Goal: Task Accomplishment & Management: Use online tool/utility

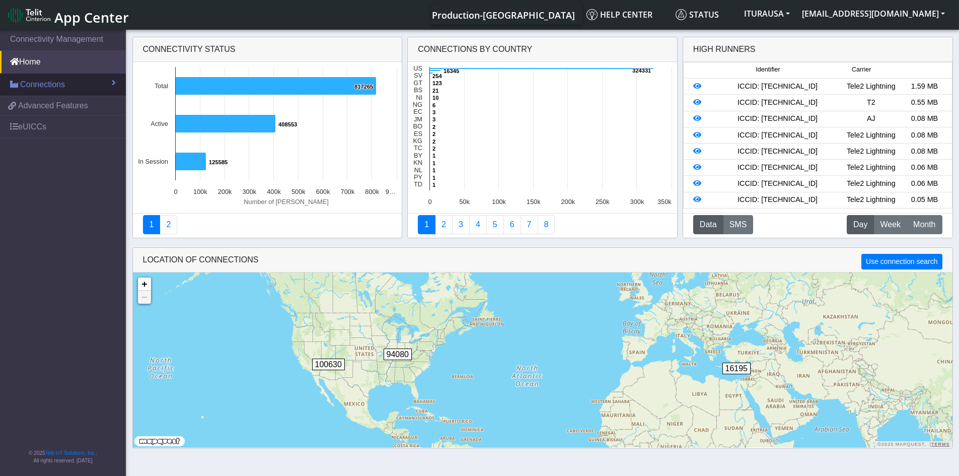
click at [77, 83] on link "Connections" at bounding box center [63, 85] width 126 height 22
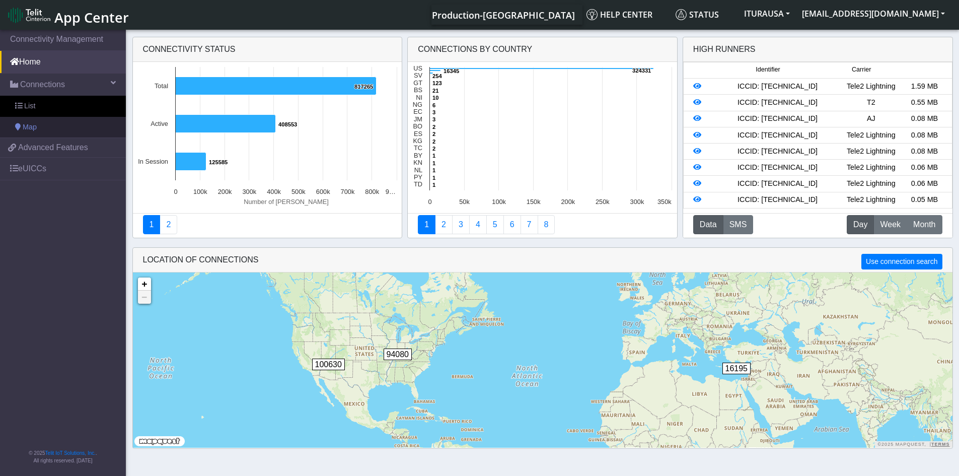
click at [27, 126] on span "Map" at bounding box center [30, 127] width 14 height 11
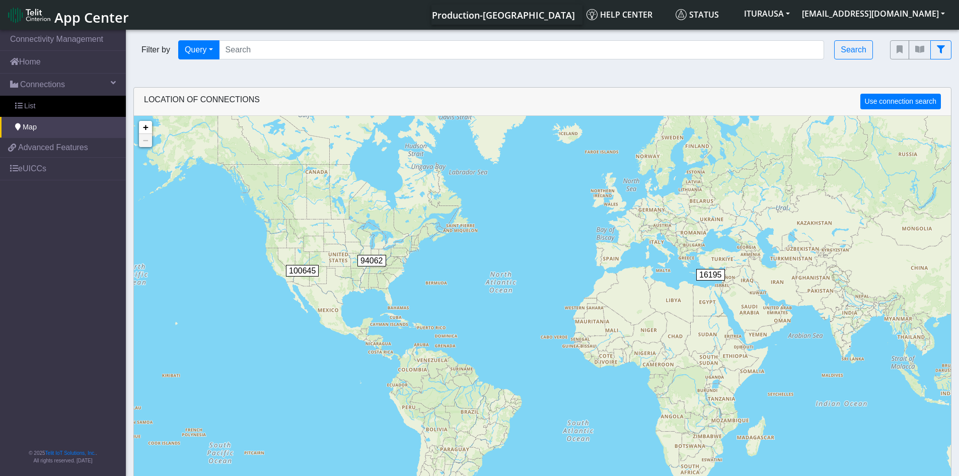
drag, startPoint x: 230, startPoint y: 368, endPoint x: 201, endPoint y: 274, distance: 98.1
click at [201, 274] on div "100645 94062 16195 + − ©2025 MapQuest, | Terms" at bounding box center [542, 354] width 817 height 476
click at [708, 277] on span "16195" at bounding box center [711, 275] width 29 height 12
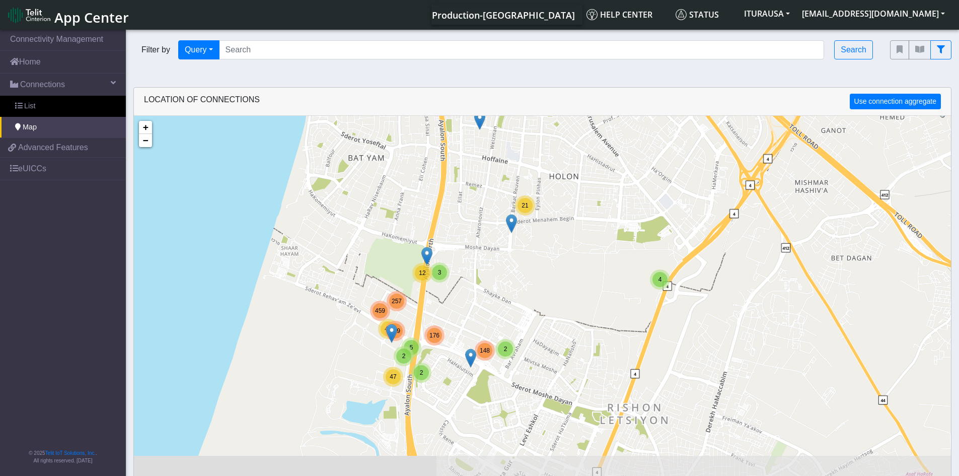
drag, startPoint x: 519, startPoint y: 391, endPoint x: 496, endPoint y: 245, distance: 148.4
click at [496, 245] on div "4 570 21 47 2 2 3 12 2 148 47 257 459 5 239 176 + − ©2025 MapQuest, | Terms" at bounding box center [542, 354] width 817 height 476
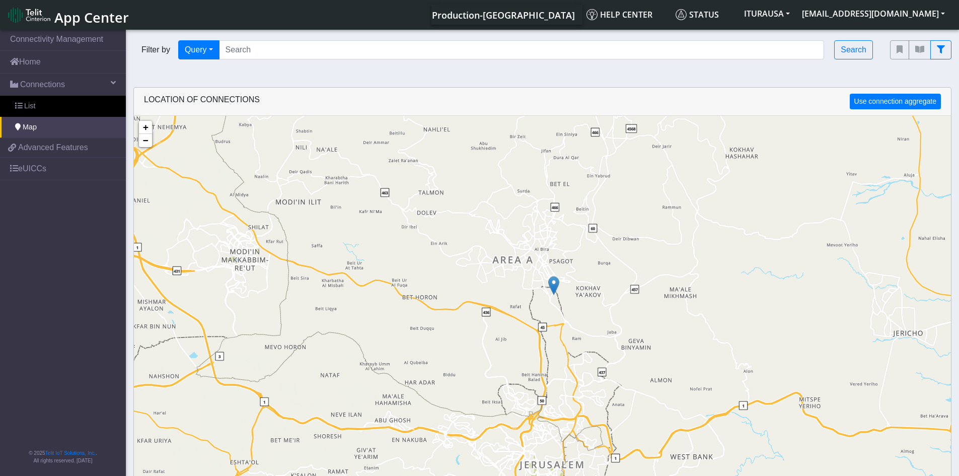
click at [553, 282] on img at bounding box center [553, 285] width 11 height 19
click at [601, 259] on link "×" at bounding box center [602, 258] width 9 height 7
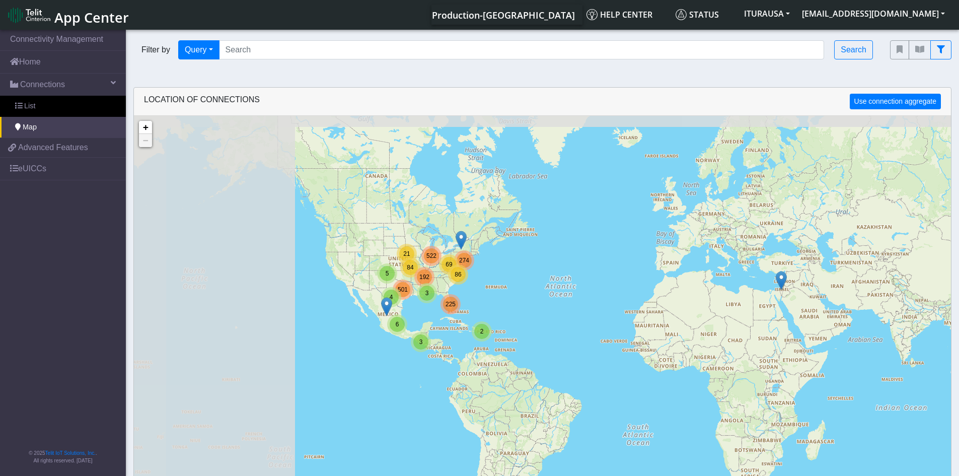
drag, startPoint x: 396, startPoint y: 291, endPoint x: 644, endPoint y: 320, distance: 249.5
click at [644, 320] on div "2 21 5 3 6 3 4 86 69 84 274 192 501 522 225 + − ©2025 MapQuest, | Terms" at bounding box center [542, 354] width 817 height 476
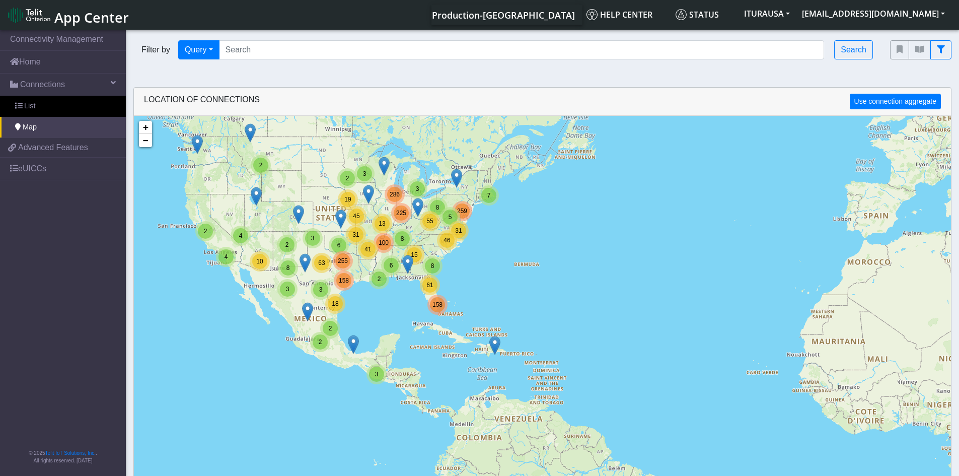
click at [496, 347] on img at bounding box center [495, 345] width 11 height 19
click at [438, 305] on span "158" at bounding box center [438, 304] width 10 height 7
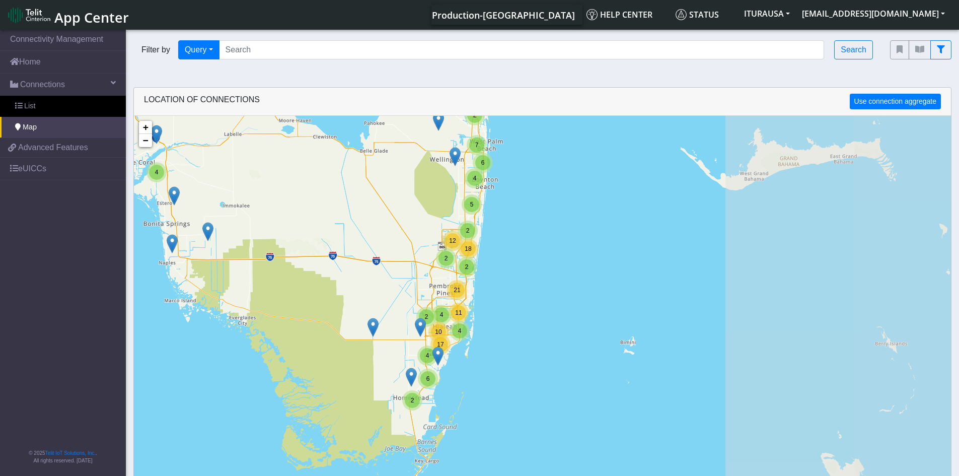
drag, startPoint x: 620, startPoint y: 312, endPoint x: 381, endPoint y: 205, distance: 261.7
click at [381, 205] on div "2 2 2 6 11 4 2 2 6 7 4 6 4 11 21 2 17 4 10 2 4 5 2 2 12 18 + − ©2025 MapQuest, …" at bounding box center [542, 354] width 817 height 476
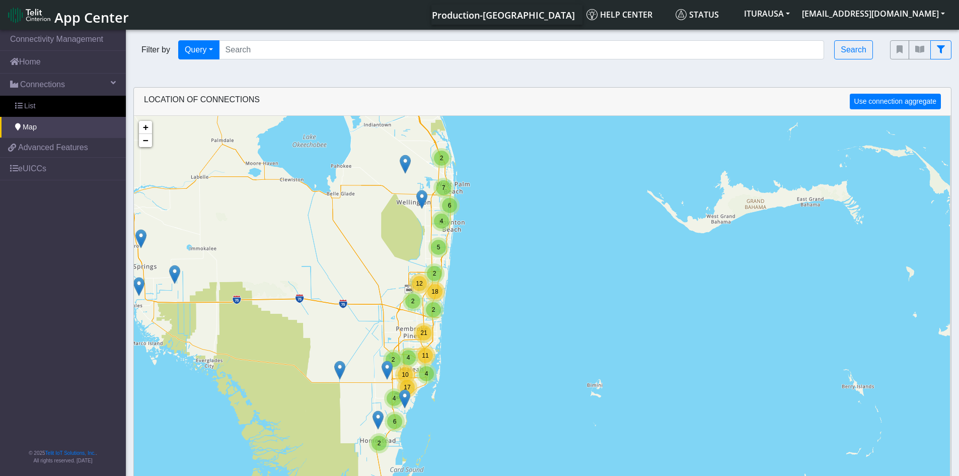
drag, startPoint x: 406, startPoint y: 233, endPoint x: 379, endPoint y: 239, distance: 27.4
click at [379, 239] on div "2 2 2 6 11 4 2 2 6 7 4 6 4 11 21 2 17 4 10 2 4 5 2 2 12 18 + − ©2025 MapQuest, …" at bounding box center [542, 354] width 817 height 476
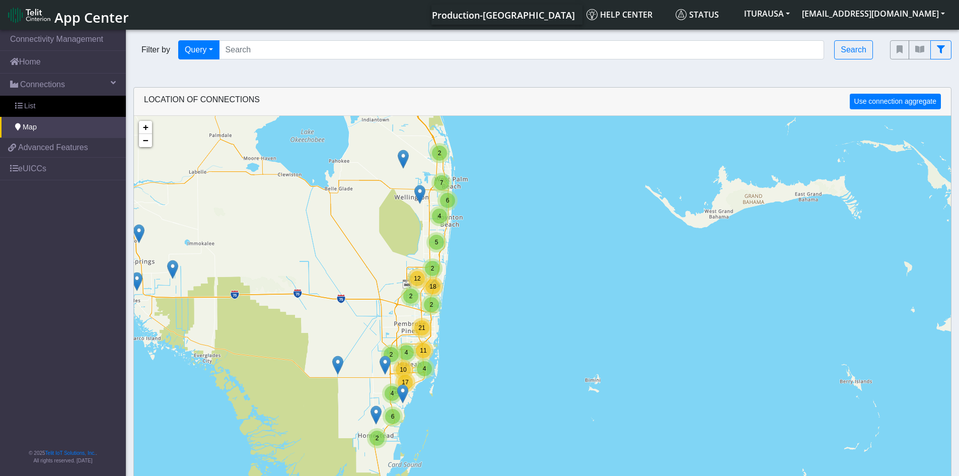
click at [434, 287] on span "18" at bounding box center [433, 286] width 7 height 7
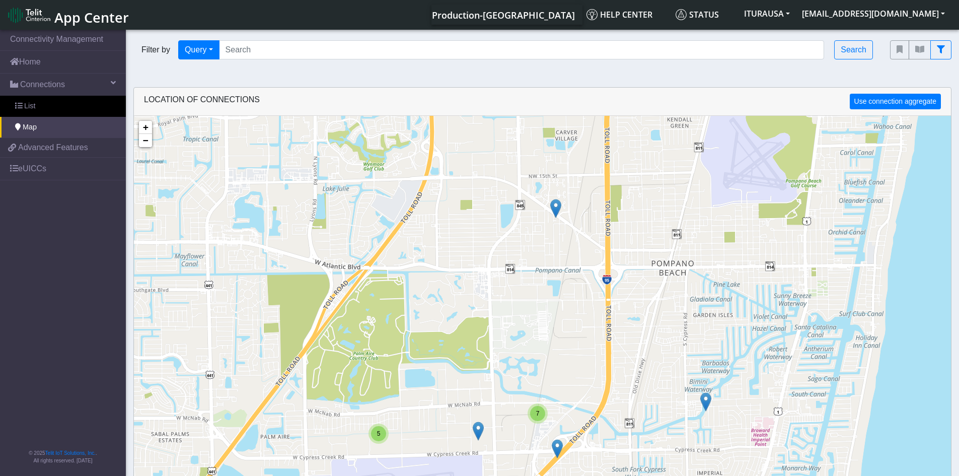
click at [559, 210] on img at bounding box center [556, 208] width 11 height 19
click at [543, 197] on link "Click here" at bounding box center [539, 197] width 27 height 7
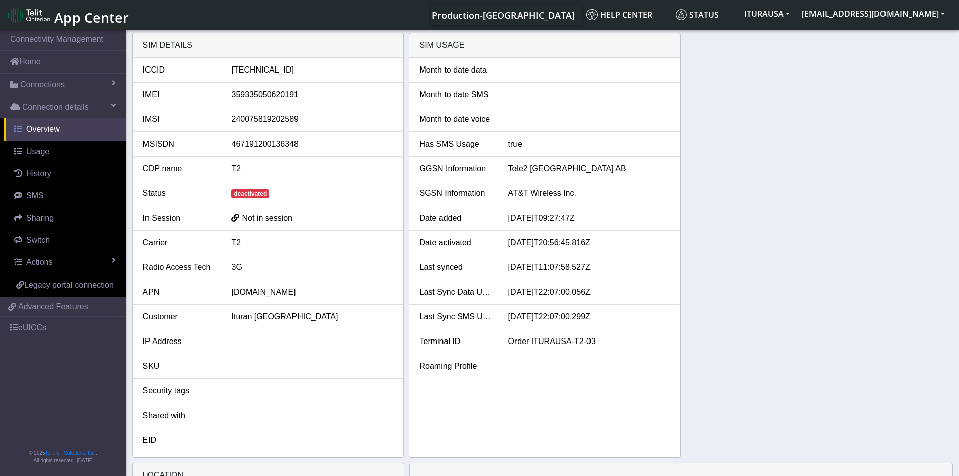
click at [46, 125] on span "Overview" at bounding box center [43, 129] width 34 height 9
click at [41, 264] on span "Actions" at bounding box center [39, 262] width 26 height 9
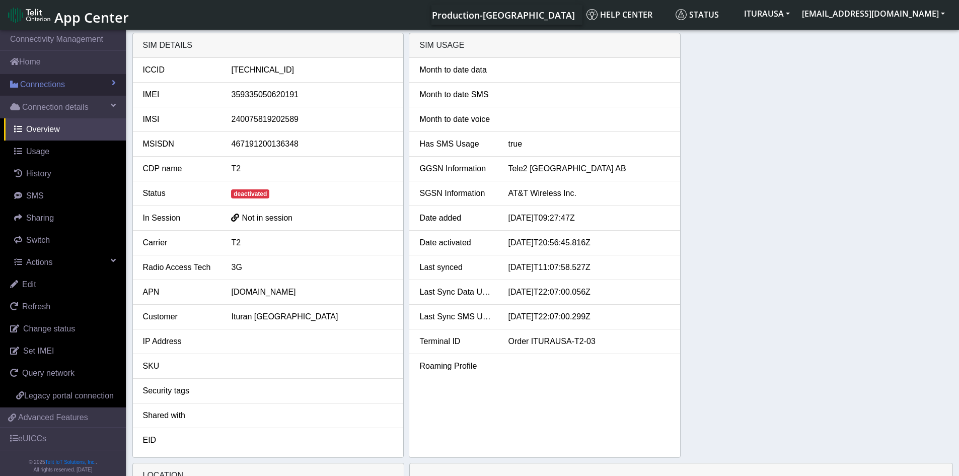
click at [40, 83] on span "Connections" at bounding box center [42, 85] width 45 height 12
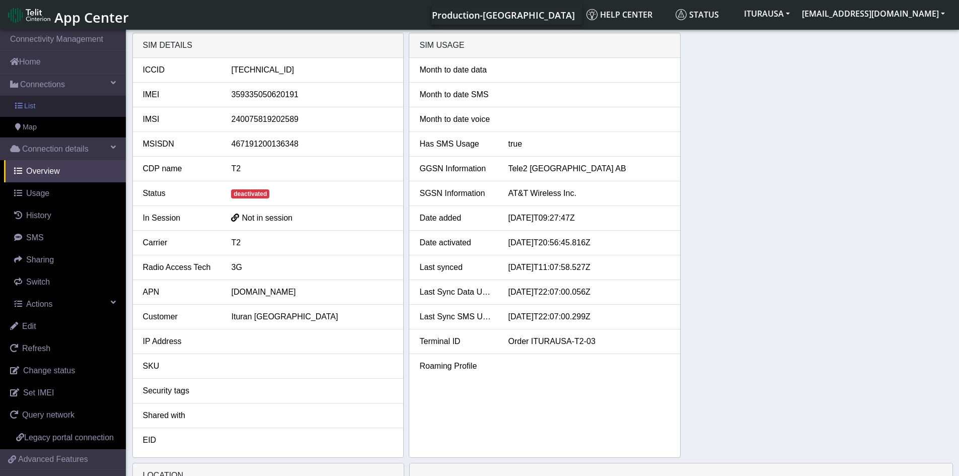
click at [26, 108] on span "List" at bounding box center [29, 106] width 11 height 11
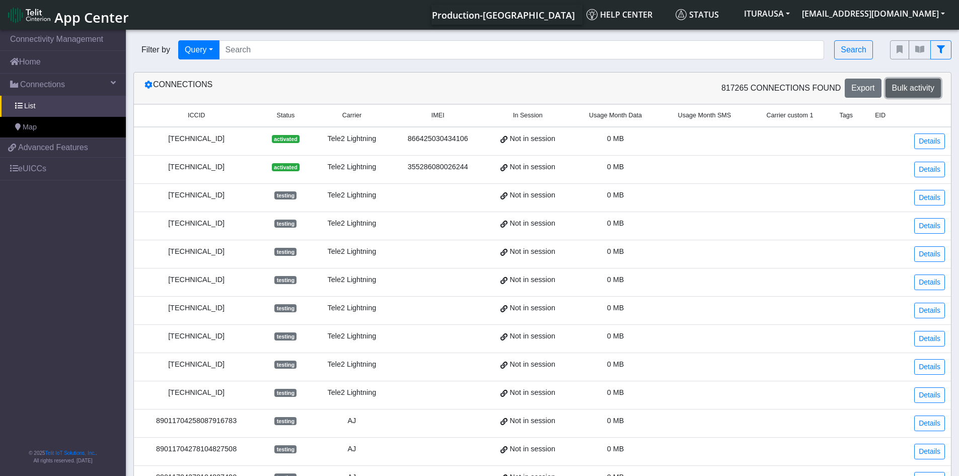
click at [908, 88] on span "Bulk activity" at bounding box center [913, 88] width 42 height 9
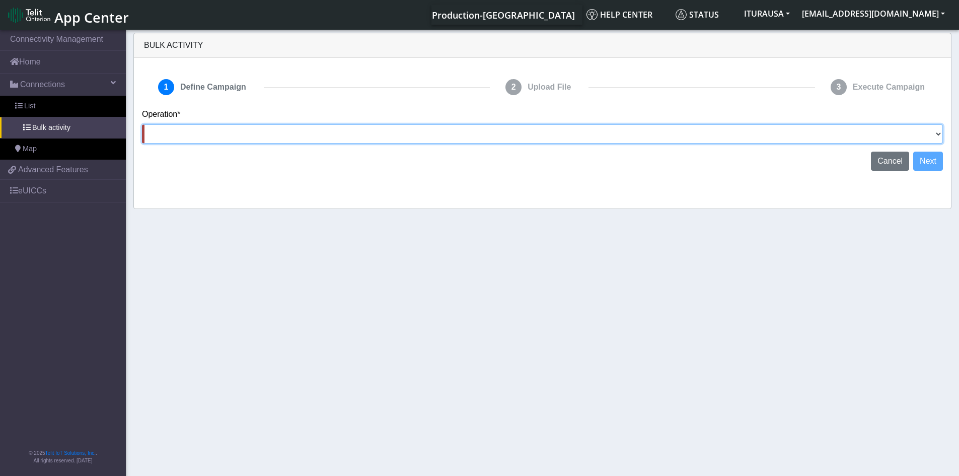
click at [388, 137] on select "Activate [PERSON_NAME] Deactivate [PERSON_NAME] Add Tags Remove Tags Advanced" at bounding box center [542, 133] width 801 height 19
select select "text.activateSIMs"
click at [142, 124] on select "Activate [PERSON_NAME] Deactivate [PERSON_NAME] Add Tags Remove Tags Advanced" at bounding box center [542, 133] width 801 height 19
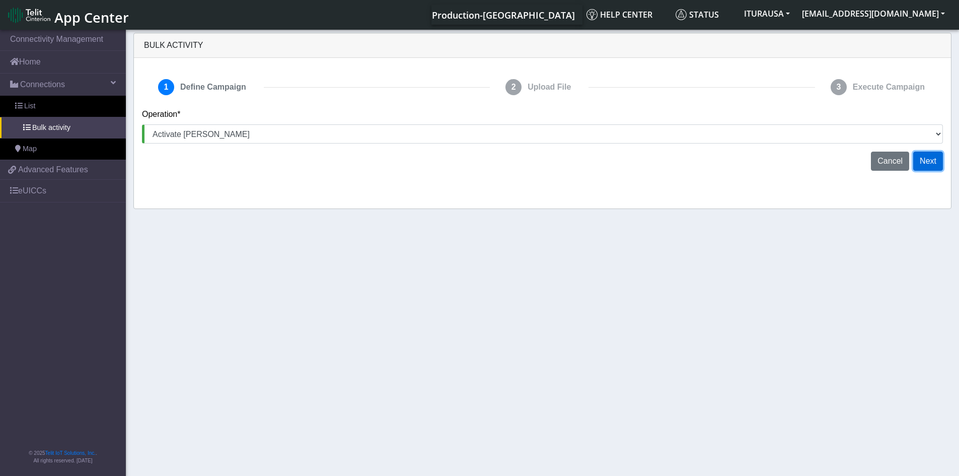
click at [925, 165] on button "Next" at bounding box center [929, 161] width 30 height 19
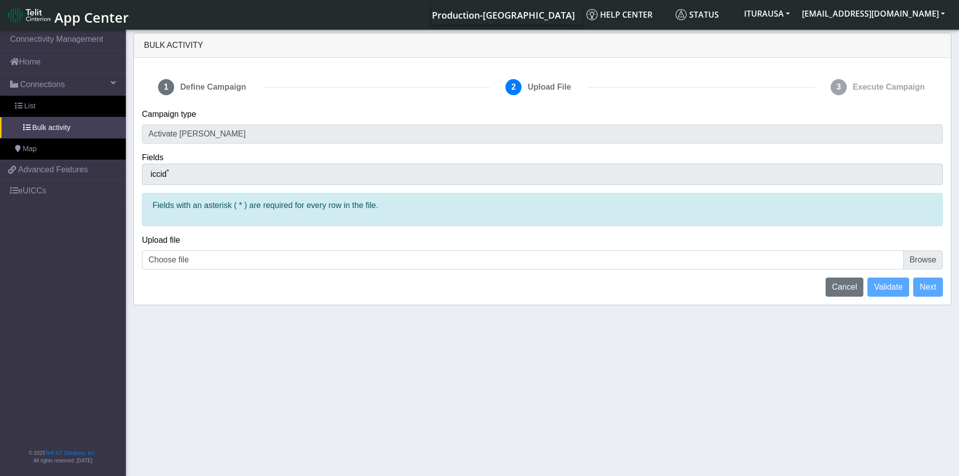
click at [203, 172] on div "iccid *" at bounding box center [542, 174] width 801 height 21
click at [254, 176] on div "iccid *" at bounding box center [542, 174] width 801 height 21
click at [230, 166] on div "iccid *" at bounding box center [542, 174] width 801 height 21
click at [224, 205] on p "Fields with an asterisk ( * ) are required for every row in the file." at bounding box center [543, 205] width 780 height 12
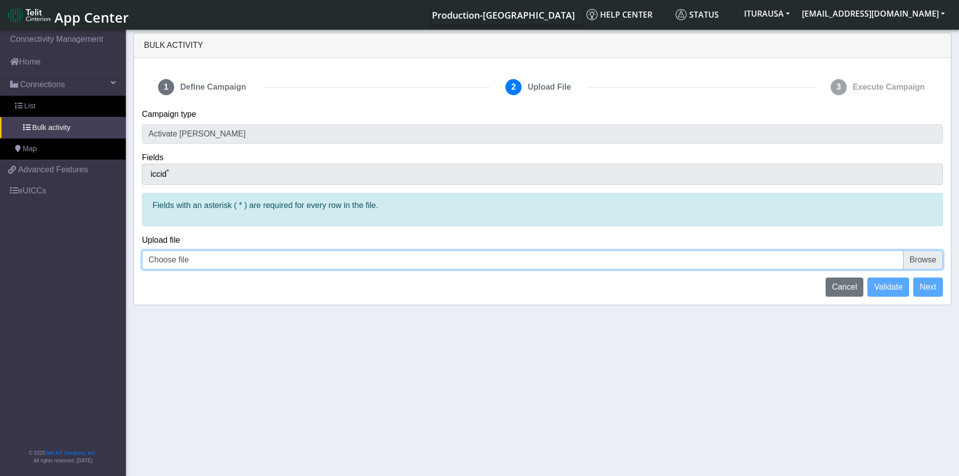
click at [231, 261] on input "Choose file" at bounding box center [542, 259] width 801 height 19
type input "C:\fakepath\things1.csv"
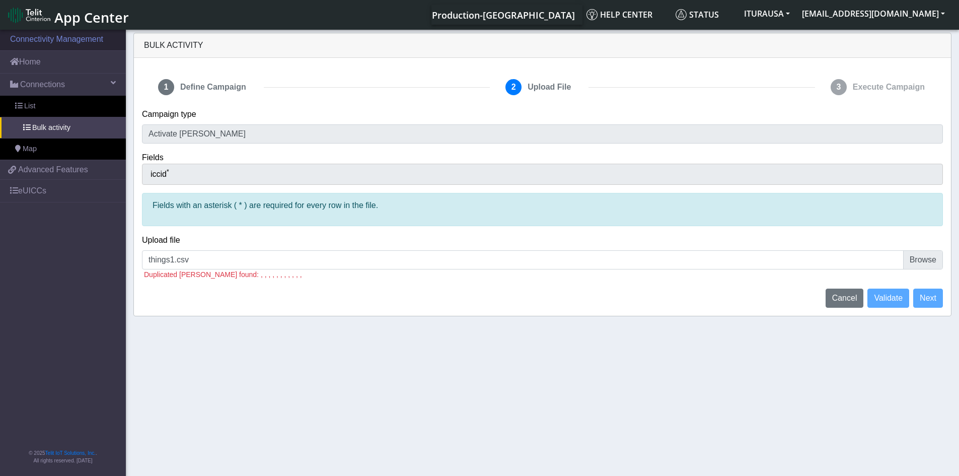
click at [61, 40] on link "Connectivity Management" at bounding box center [63, 39] width 126 height 22
click at [36, 60] on link "Home" at bounding box center [63, 62] width 126 height 22
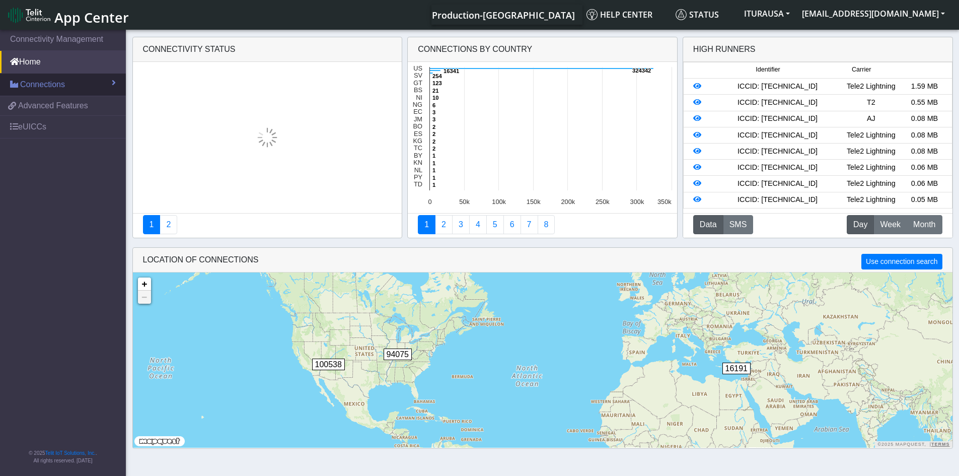
click at [55, 81] on span "Connections" at bounding box center [42, 85] width 45 height 12
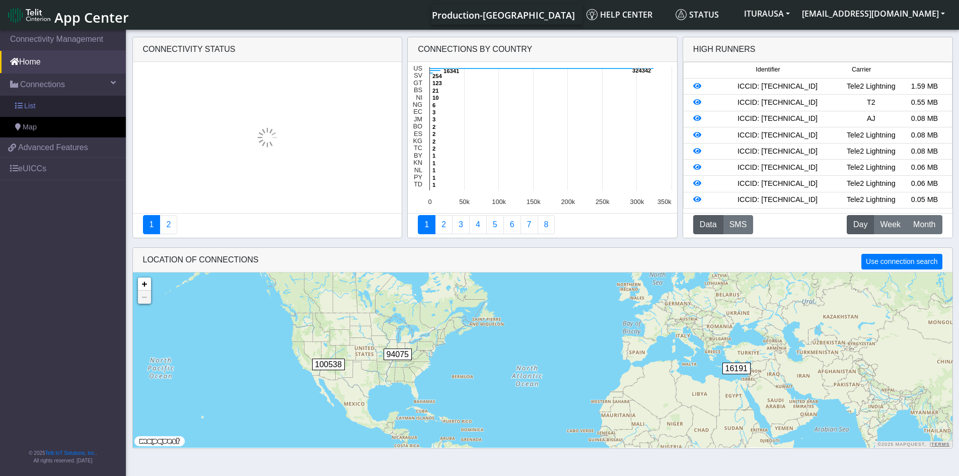
click at [30, 102] on span "List" at bounding box center [29, 106] width 11 height 11
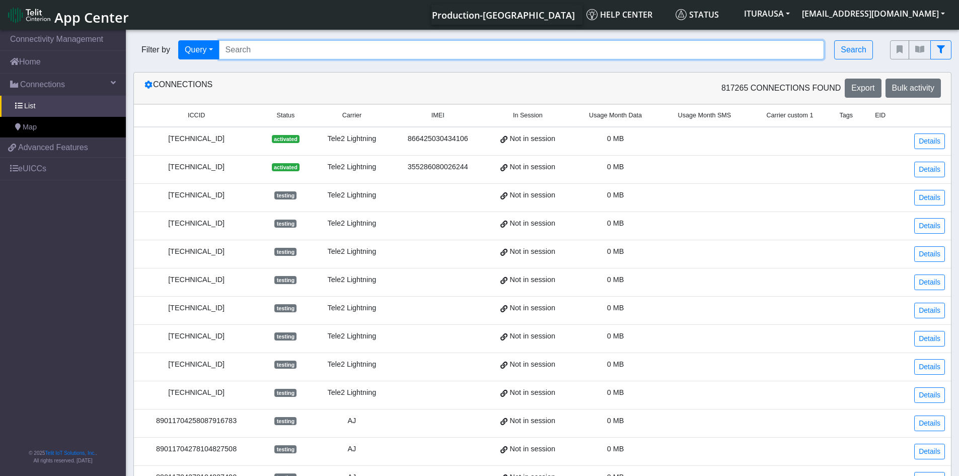
click at [258, 46] on input "Search..." at bounding box center [522, 49] width 606 height 19
paste input "[TECHNICAL_ID]"
type input "[TECHNICAL_ID]"
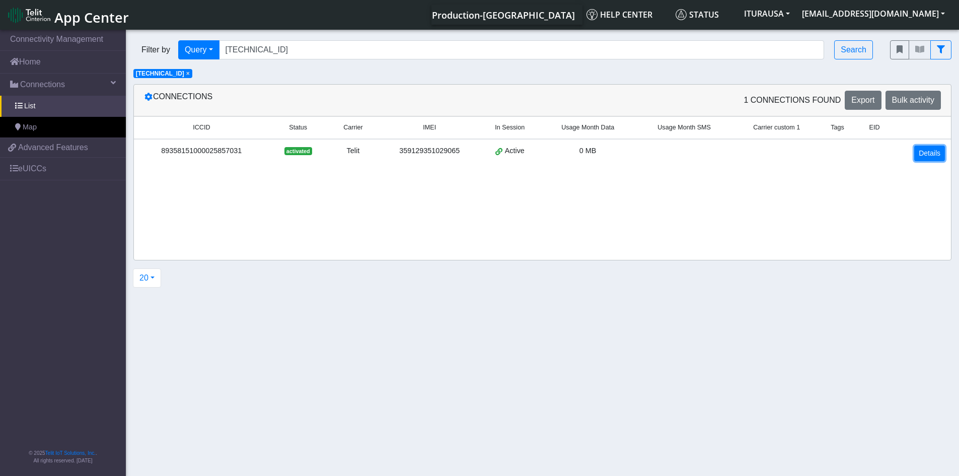
click at [931, 156] on link "Details" at bounding box center [930, 154] width 31 height 16
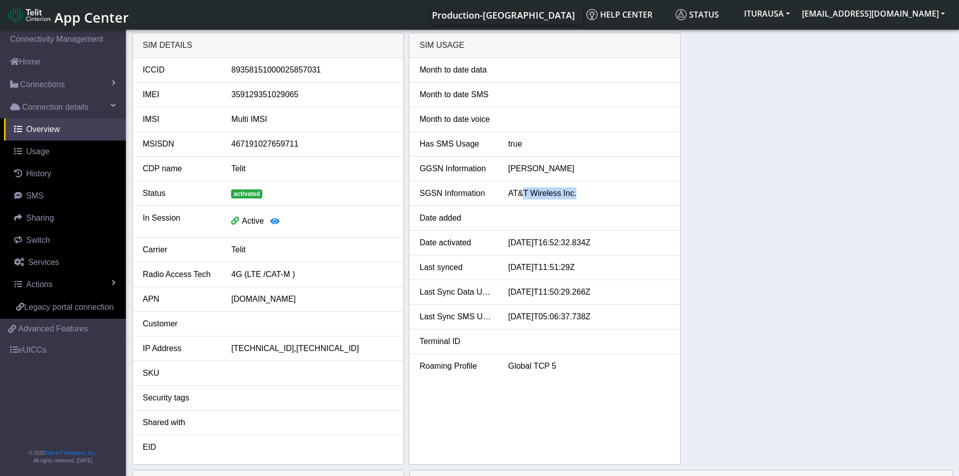
drag, startPoint x: 575, startPoint y: 195, endPoint x: 521, endPoint y: 193, distance: 53.4
click at [521, 193] on div "AT&T Wireless Inc." at bounding box center [589, 193] width 177 height 12
